Goal: Information Seeking & Learning: Check status

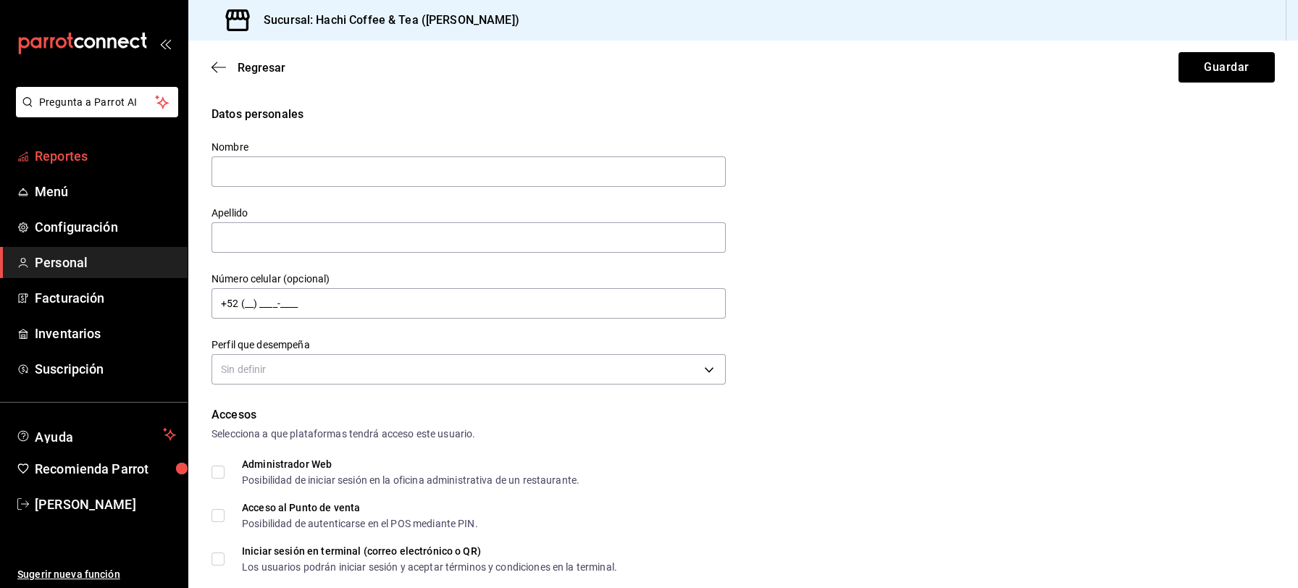
click at [76, 152] on span "Reportes" at bounding box center [105, 156] width 141 height 20
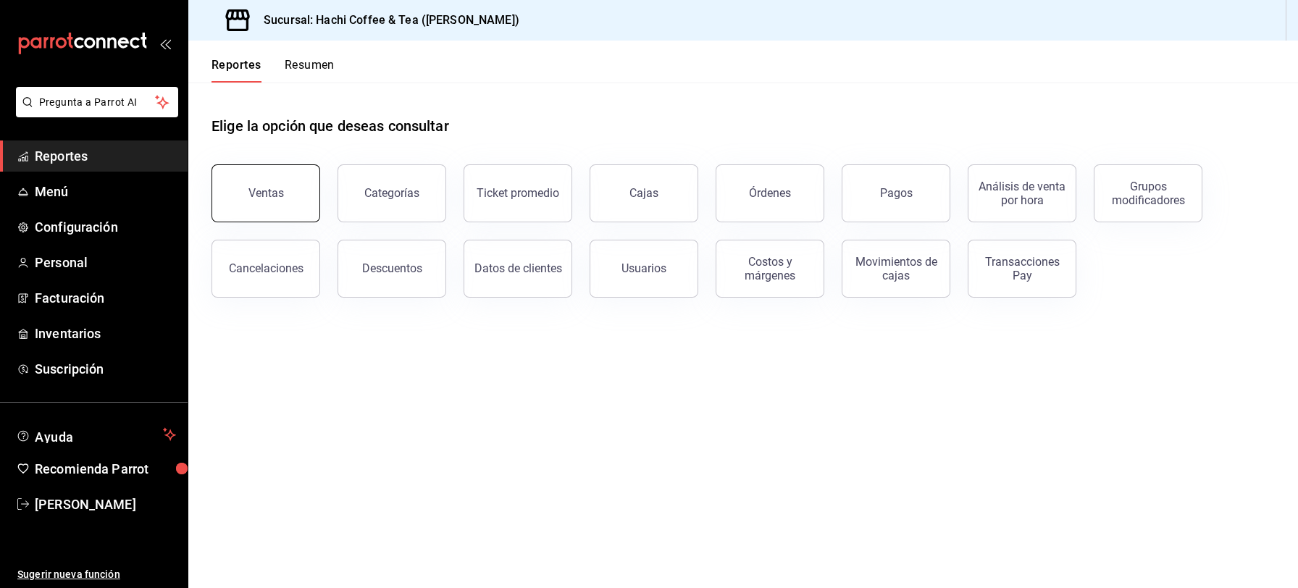
click at [273, 202] on button "Ventas" at bounding box center [265, 193] width 109 height 58
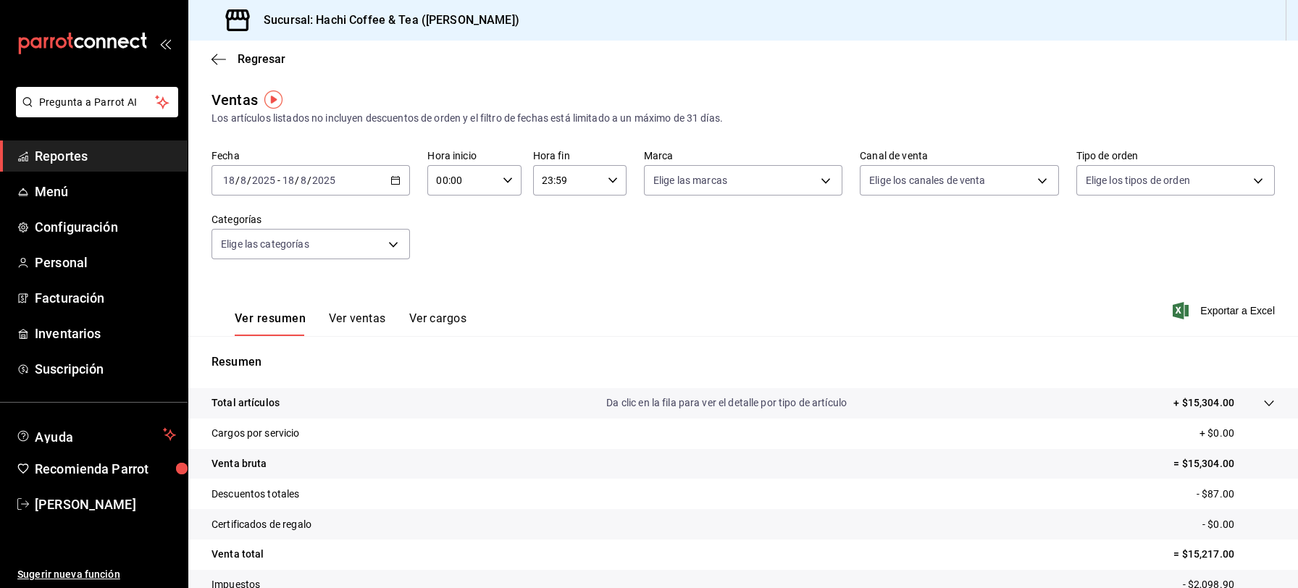
click at [68, 151] on span "Reportes" at bounding box center [105, 156] width 141 height 20
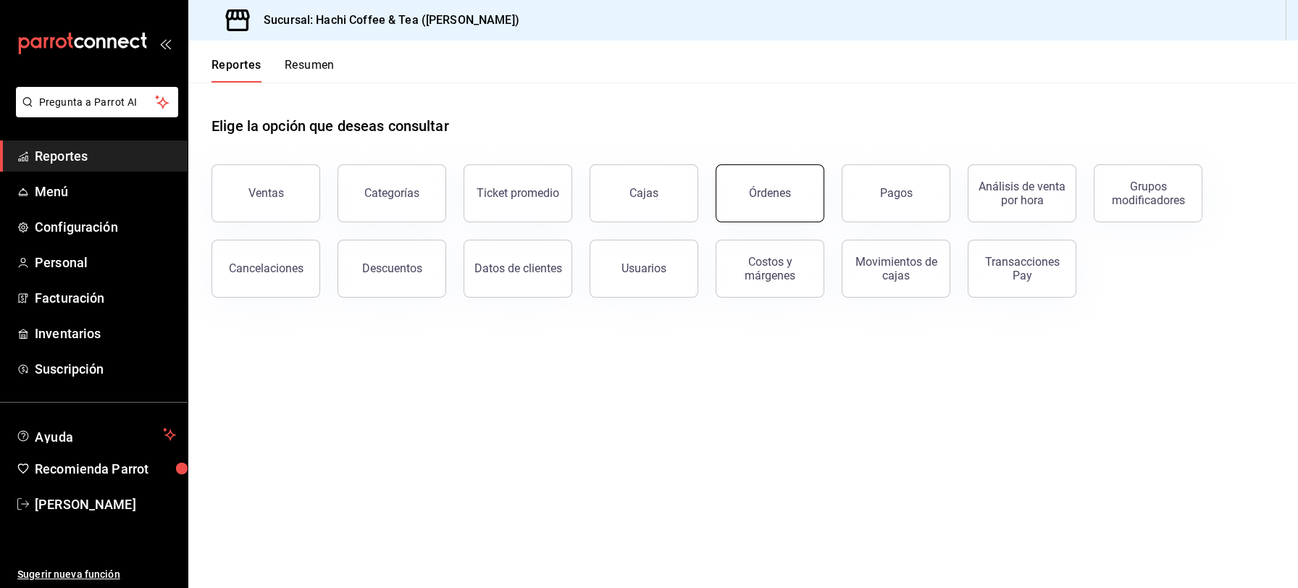
click at [764, 189] on div "Órdenes" at bounding box center [770, 193] width 42 height 14
